Goal: Information Seeking & Learning: Learn about a topic

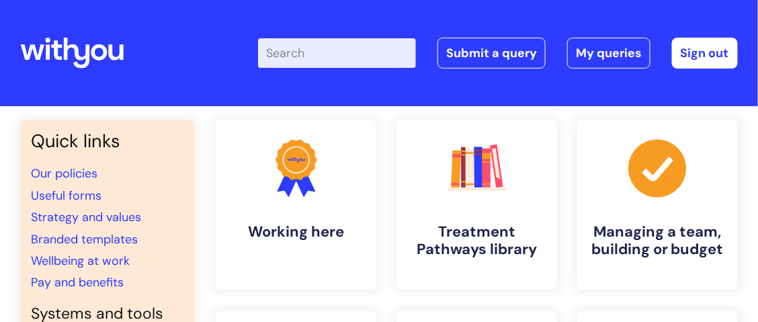
click at [286, 52] on input "Enter your search term here..." at bounding box center [337, 53] width 158 height 30
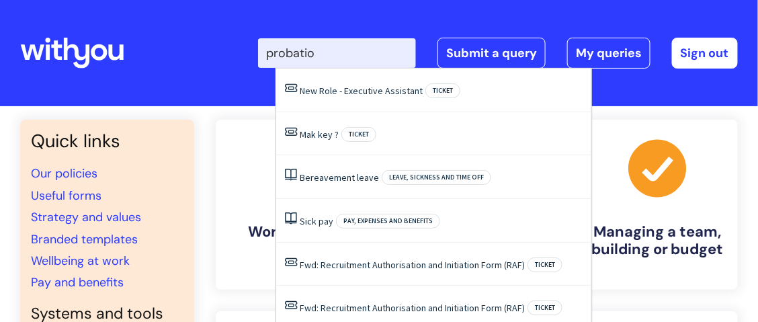
type input "probation"
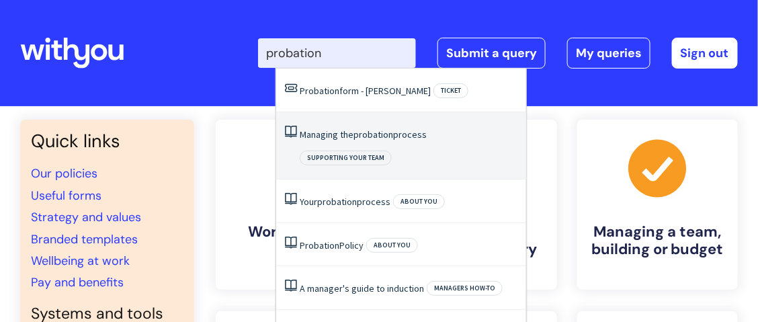
click at [356, 130] on span "probation" at bounding box center [373, 134] width 40 height 12
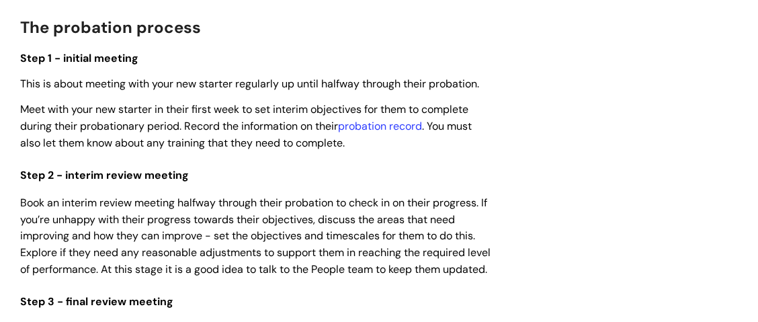
scroll to position [873, 0]
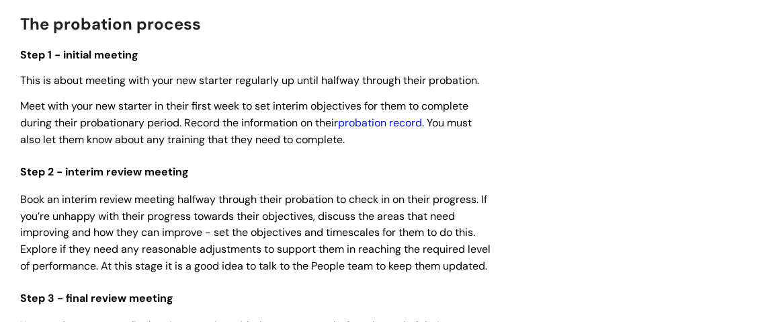
click at [383, 119] on link "probation record" at bounding box center [380, 123] width 84 height 14
